Goal: Complete application form

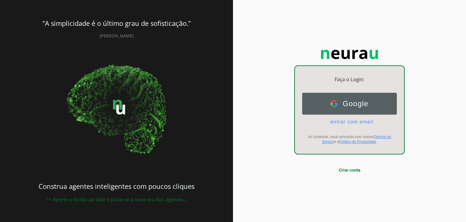
click at [356, 107] on span "Google" at bounding box center [353, 103] width 31 height 8
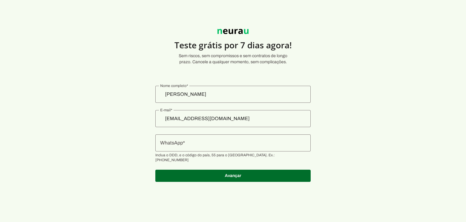
click at [213, 144] on input "WhatsApp" at bounding box center [233, 142] width 146 height 7
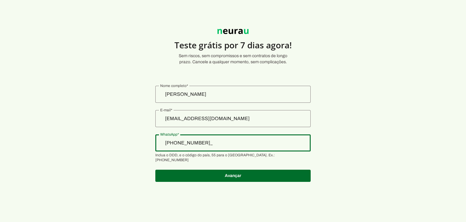
type input "[PHONE_NUMBER]"
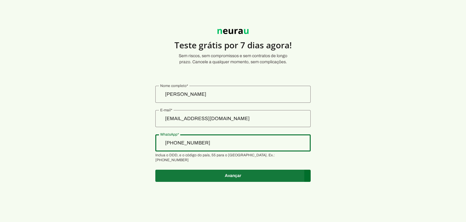
type md-outlined-text-field "[PHONE_NUMBER]"
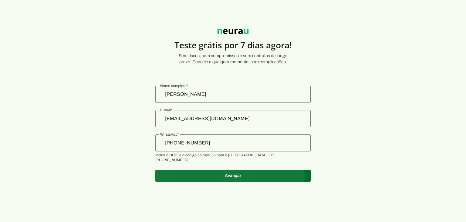
click at [278, 171] on span at bounding box center [232, 175] width 155 height 15
